Goal: Complete application form

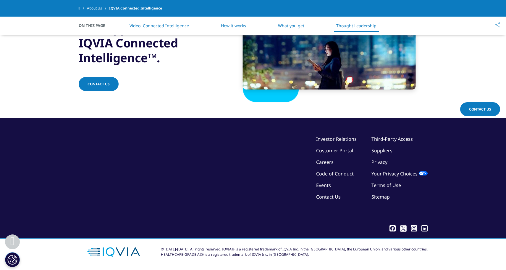
scroll to position [1283, 0]
click at [486, 108] on span "Contact Us" at bounding box center [480, 109] width 22 height 5
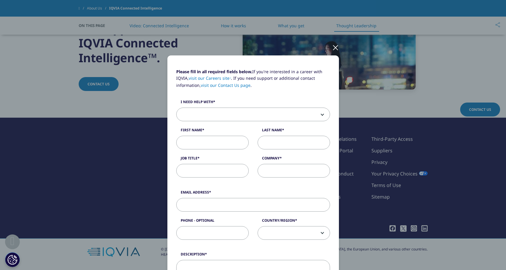
click at [275, 117] on span at bounding box center [253, 115] width 153 height 14
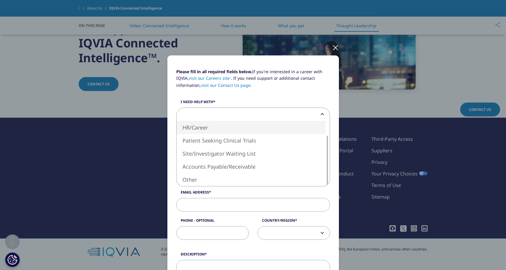
select select "HR Career"
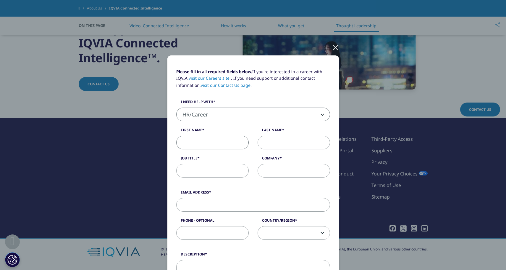
scroll to position [0, 0]
type input "φ"
type input "fabio"
type input "hoxhaj"
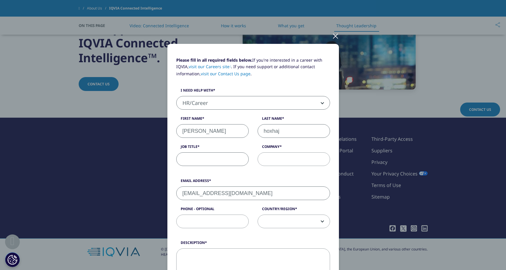
type input "ffab074@gmail.com"
type input "6947318048"
click at [215, 161] on input "Job Title" at bounding box center [212, 159] width 73 height 14
type input "student"
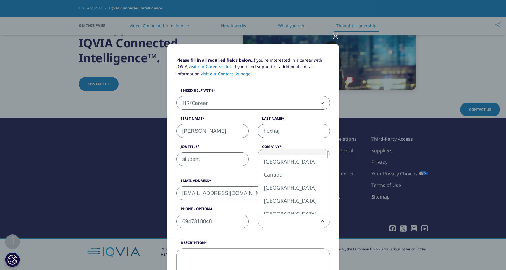
click at [290, 219] on span at bounding box center [294, 222] width 72 height 14
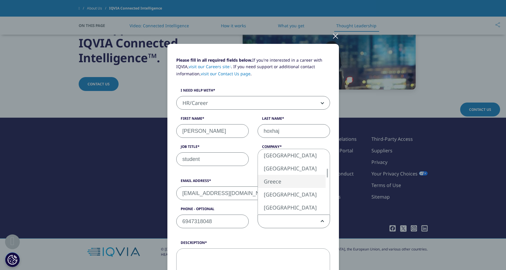
select select "Greece"
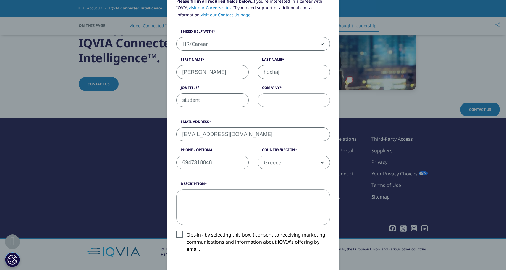
scroll to position [71, 0]
click at [182, 235] on label "Opt-in - by selecting this box, I consent to receiving marketing communications…" at bounding box center [253, 242] width 154 height 25
click at [187, 230] on input "Opt-in - by selecting this box, I consent to receiving marketing communications…" at bounding box center [187, 230] width 0 height 0
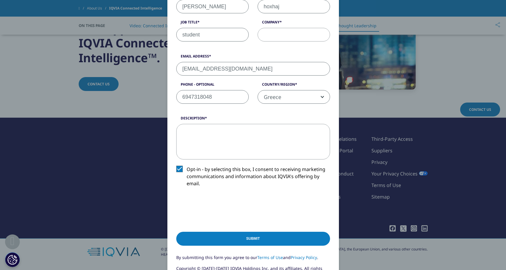
scroll to position [136, 0]
click at [238, 233] on input "Submit" at bounding box center [253, 238] width 154 height 14
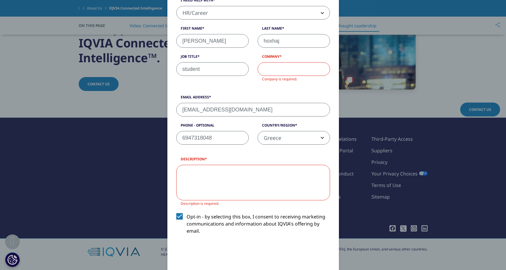
scroll to position [81, 0]
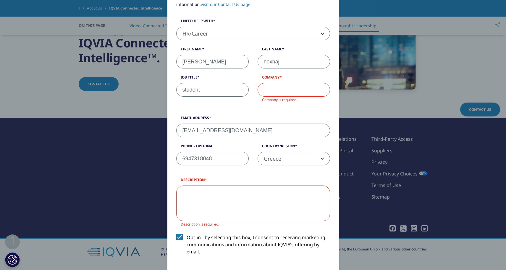
click at [276, 94] on input "Company" at bounding box center [294, 90] width 73 height 14
click at [321, 92] on input "Company" at bounding box center [294, 90] width 73 height 14
click at [319, 88] on input "Company" at bounding box center [294, 90] width 73 height 14
click at [301, 88] on input "Company" at bounding box center [294, 90] width 73 height 14
click at [251, 108] on div "Please fill in all required fields below. If you're interested in a career with…" at bounding box center [253, 49] width 163 height 122
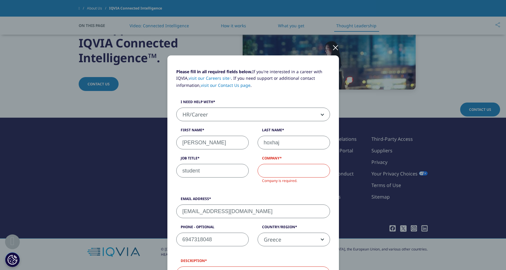
scroll to position [0, 0]
click at [333, 47] on div at bounding box center [335, 47] width 7 height 16
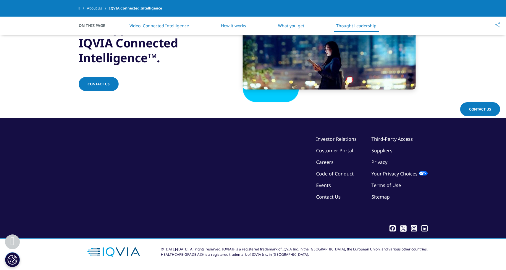
scroll to position [1283, 0]
click at [328, 197] on link "Contact Us" at bounding box center [328, 196] width 25 height 7
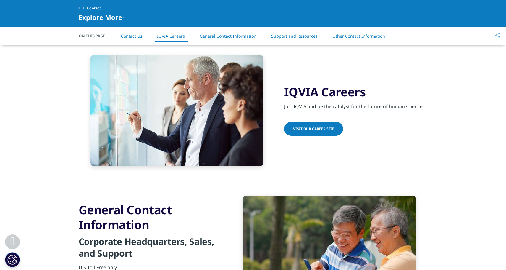
scroll to position [478, 0]
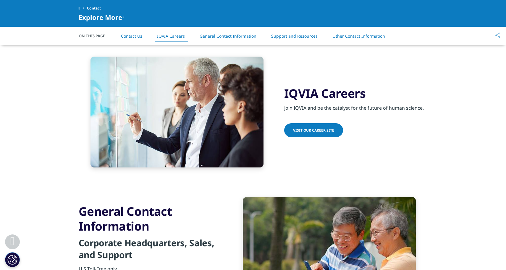
click at [320, 123] on link "Visit our Career Site" at bounding box center [313, 130] width 59 height 14
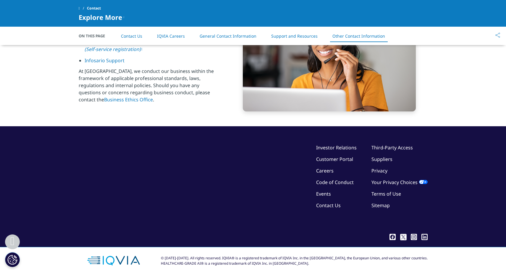
scroll to position [957, 0]
